Goal: Information Seeking & Learning: Learn about a topic

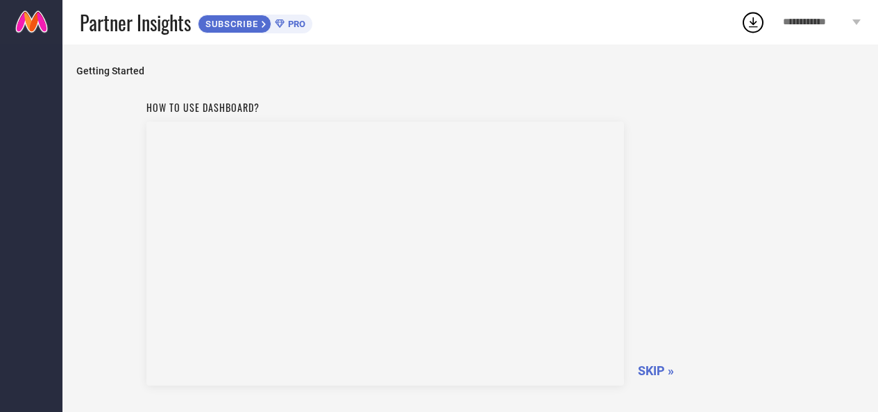
click at [643, 372] on span "SKIP »" at bounding box center [656, 370] width 36 height 15
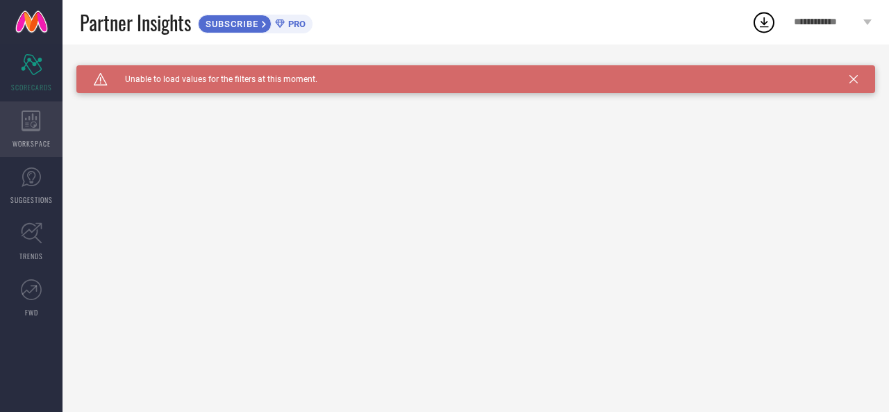
click at [47, 110] on div "WORKSPACE" at bounding box center [31, 129] width 62 height 56
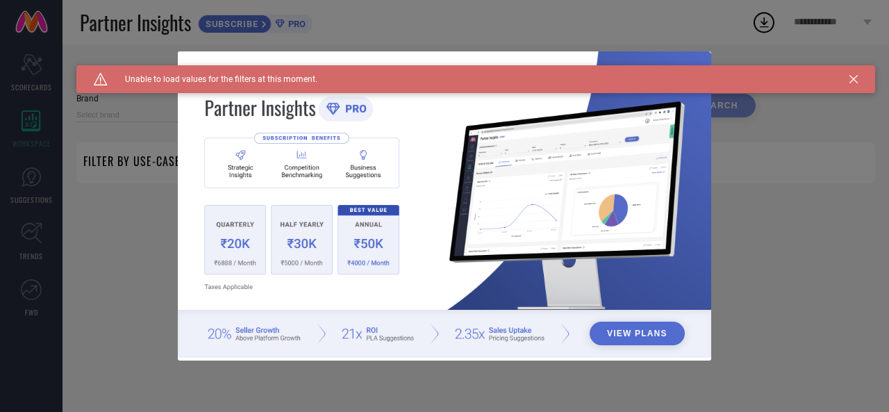
type input "1 STOP FASHION"
type input "All"
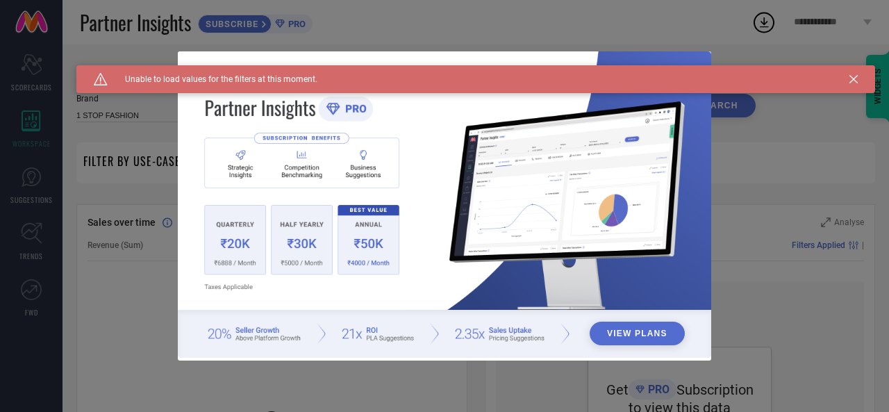
click at [851, 99] on div "View Plans" at bounding box center [444, 206] width 889 height 412
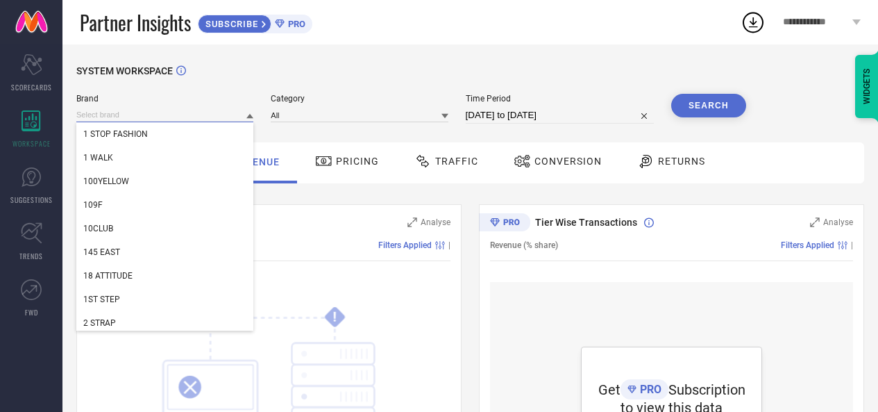
click at [208, 115] on input at bounding box center [164, 115] width 177 height 15
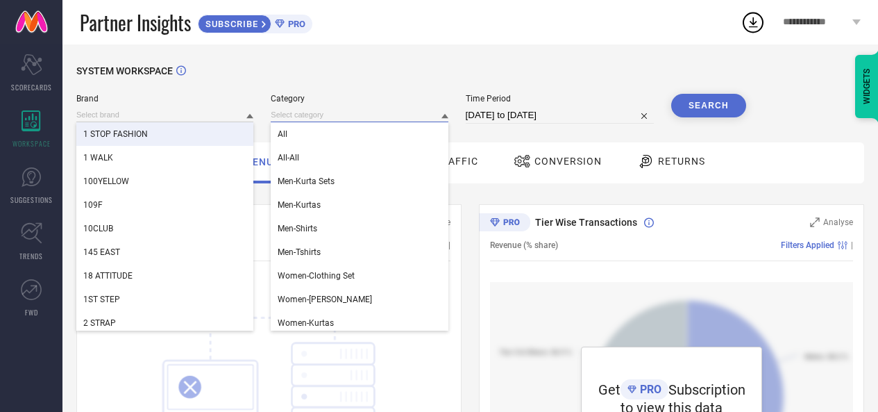
click at [362, 109] on input at bounding box center [359, 115] width 177 height 15
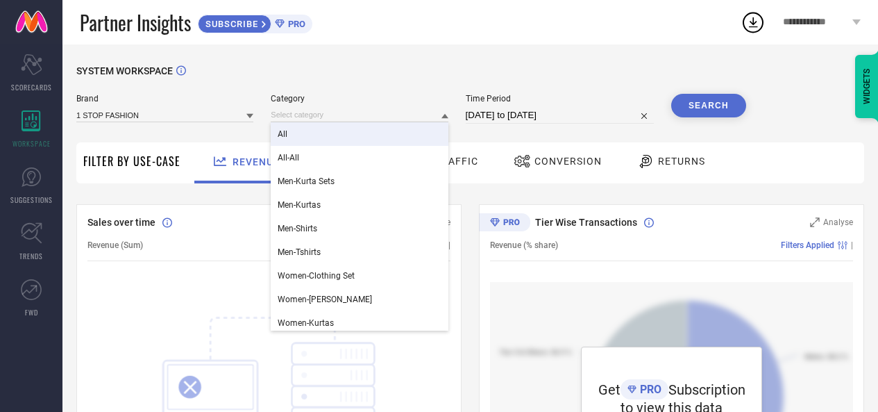
click at [360, 134] on div "All" at bounding box center [359, 134] width 177 height 24
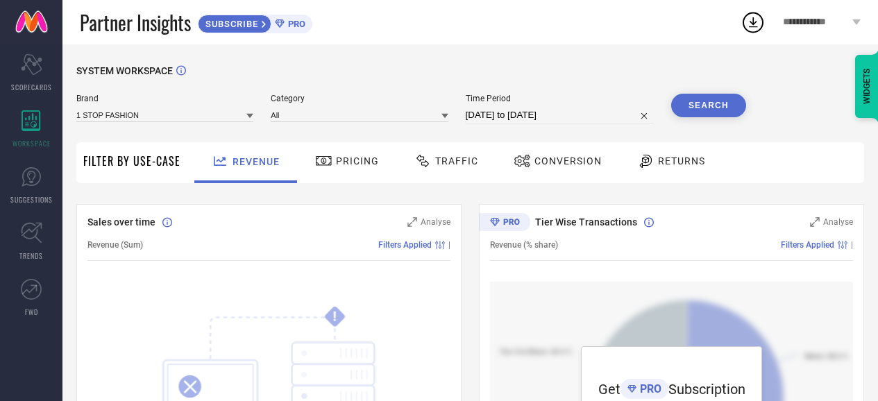
click at [517, 116] on input "16-08-2025 to 15-09-2025" at bounding box center [560, 115] width 188 height 17
select select "7"
select select "2025"
select select "8"
select select "2025"
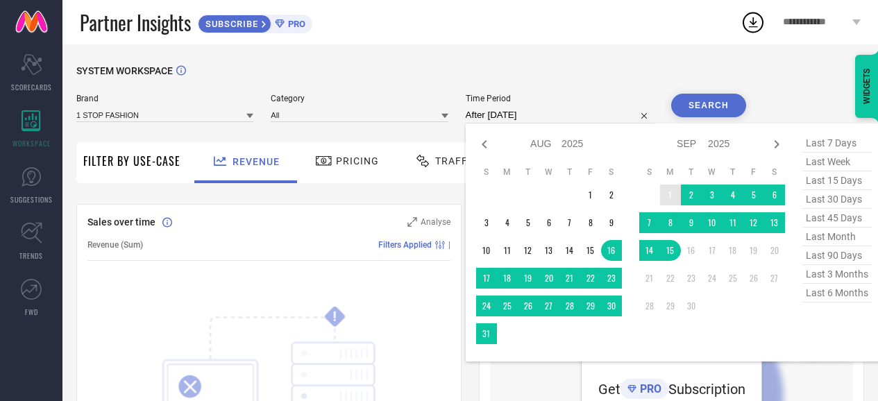
click at [671, 198] on td "1" at bounding box center [670, 195] width 21 height 21
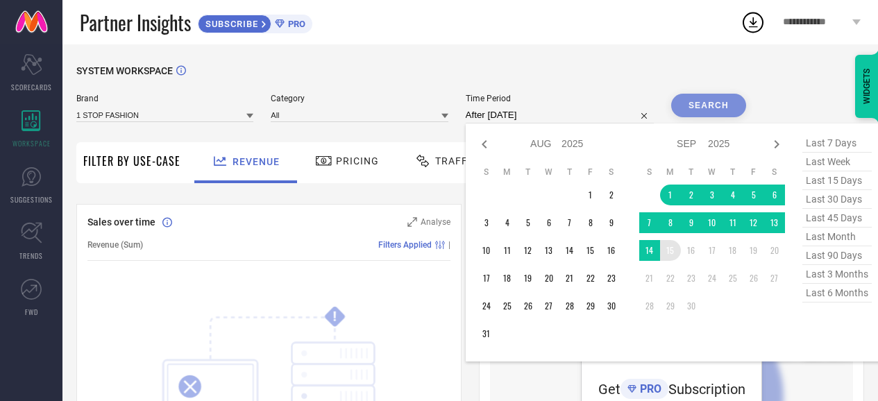
type input "01-09-2025 to 15-09-2025"
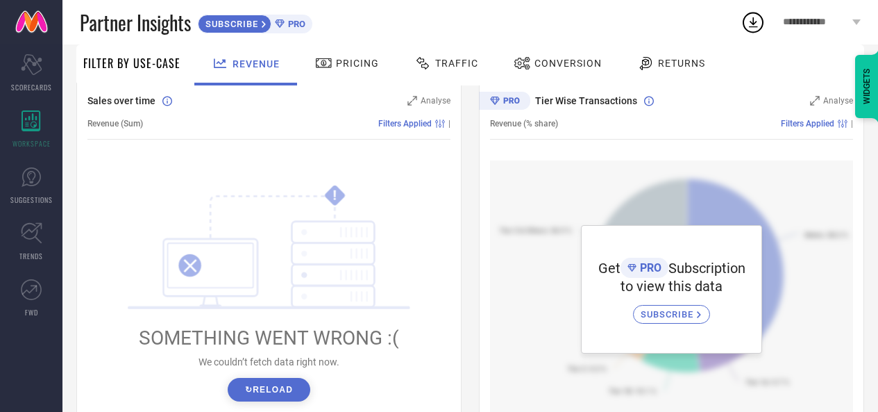
scroll to position [92, 0]
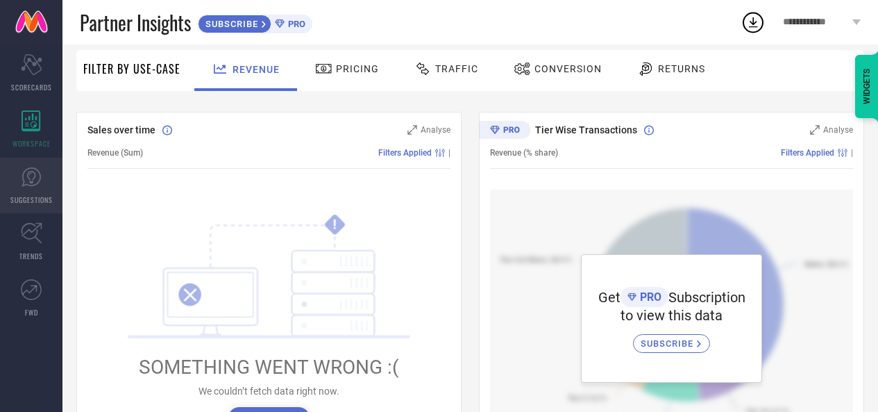
click at [40, 192] on link "SUGGESTIONS" at bounding box center [31, 186] width 62 height 56
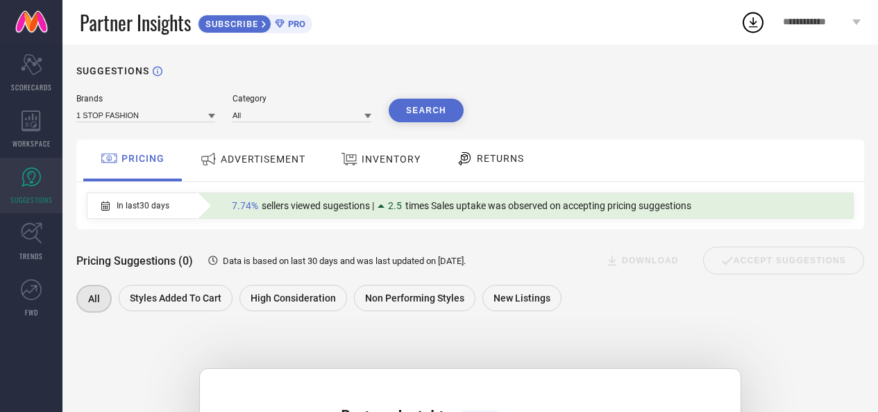
click at [291, 20] on span "PRO" at bounding box center [295, 24] width 21 height 10
click at [225, 26] on span "SUBSCRIBE" at bounding box center [230, 24] width 63 height 10
click at [269, 164] on span "ADVERTISEMENT" at bounding box center [263, 158] width 85 height 11
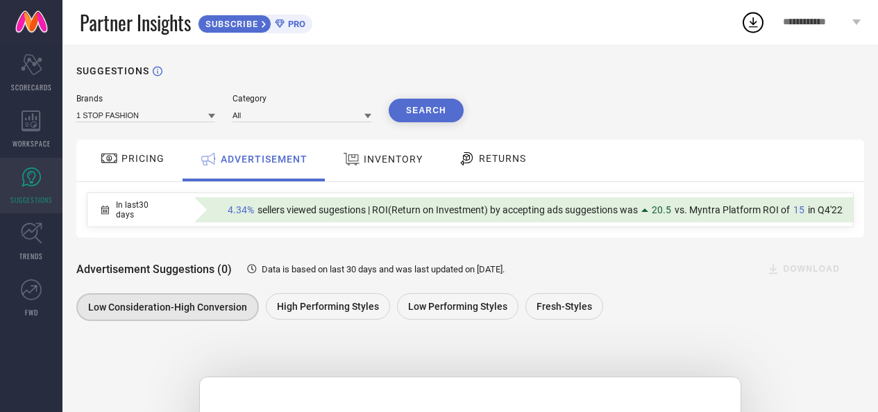
click at [361, 154] on div at bounding box center [353, 159] width 21 height 18
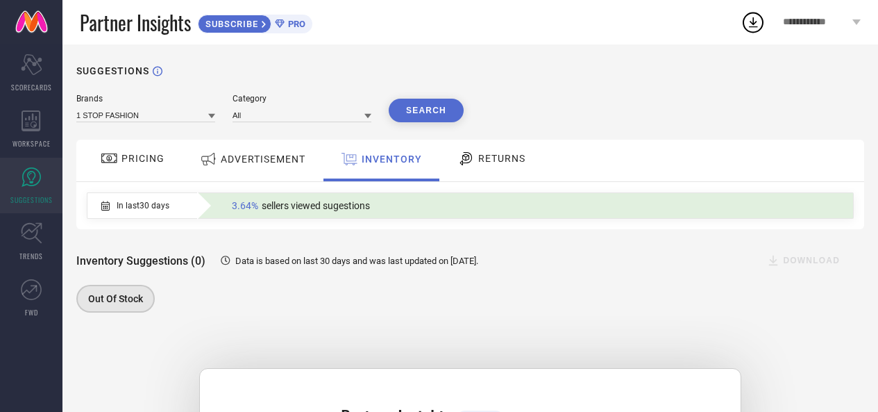
click at [150, 107] on div "Brands 1 STOP FASHION" at bounding box center [145, 108] width 139 height 28
click at [32, 81] on div "Scorecard SCORECARDS" at bounding box center [31, 73] width 62 height 56
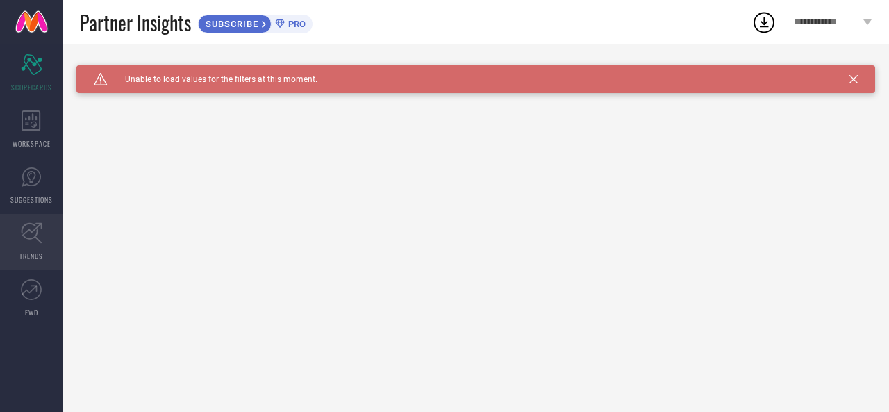
click at [44, 262] on link "TRENDS" at bounding box center [31, 242] width 62 height 56
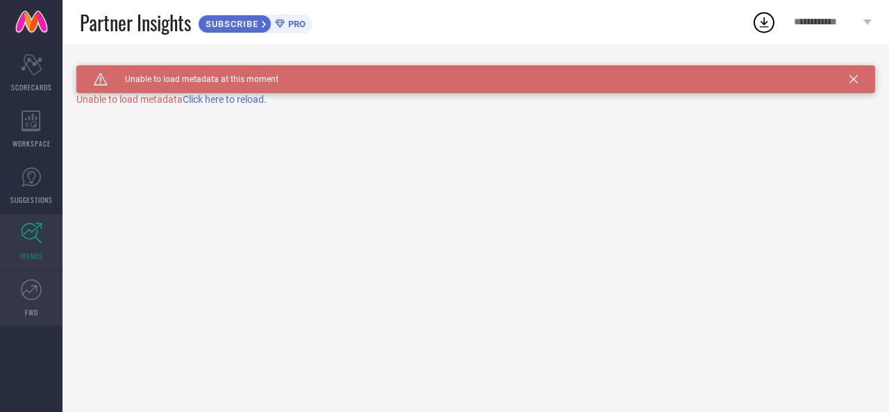
click at [31, 292] on icon at bounding box center [29, 290] width 15 height 10
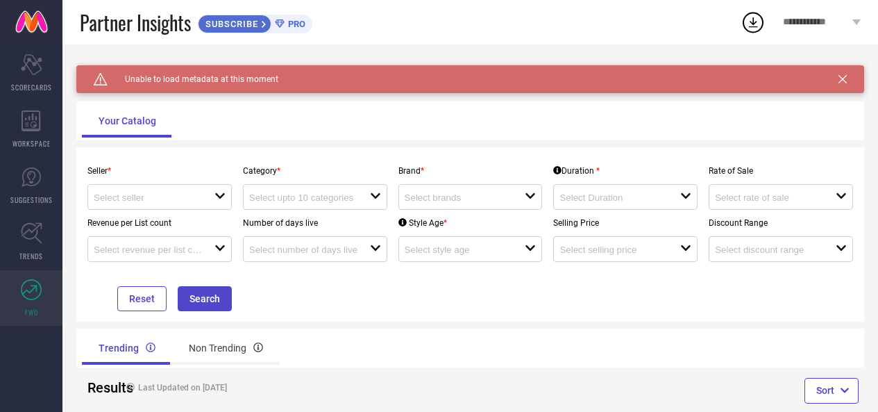
scroll to position [34, 0]
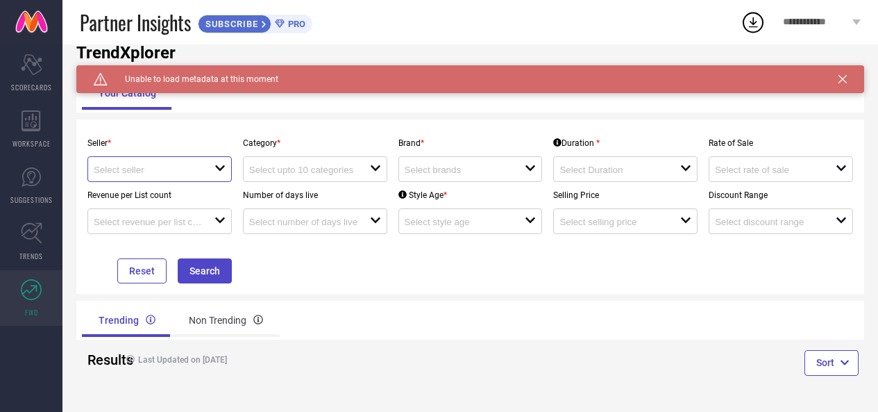
click at [171, 165] on input at bounding box center [148, 170] width 108 height 10
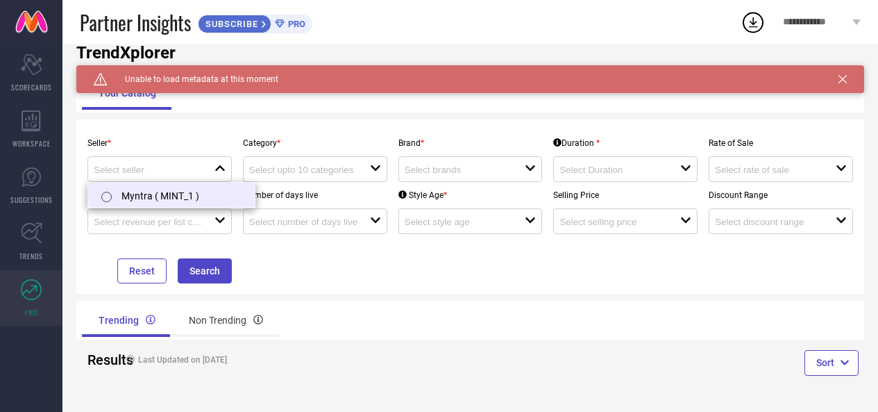
click at [162, 190] on li "Myntra ( MINT_1 )" at bounding box center [171, 195] width 167 height 25
type input "Myntra ( MINT_1 )"
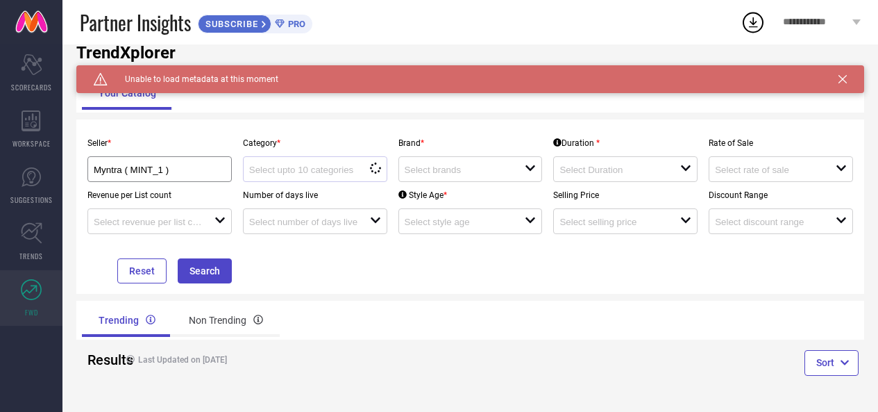
click at [326, 179] on div "loading options" at bounding box center [315, 169] width 144 height 26
click at [421, 164] on div at bounding box center [465, 168] width 121 height 13
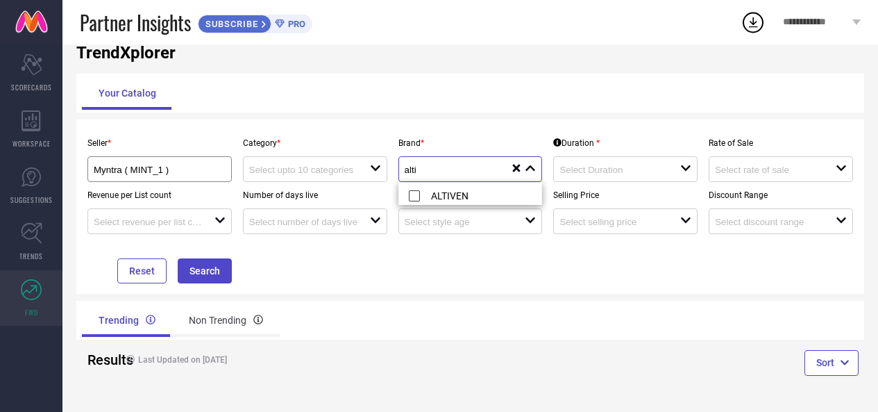
type input "alti"
click at [750, 27] on icon at bounding box center [753, 22] width 9 height 10
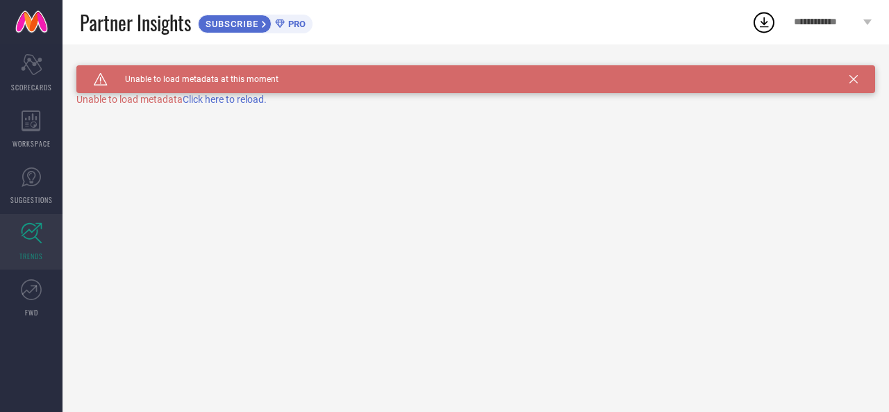
click at [236, 101] on span "Click here to reload." at bounding box center [225, 99] width 84 height 11
